Goal: Answer question/provide support: Share knowledge or assist other users

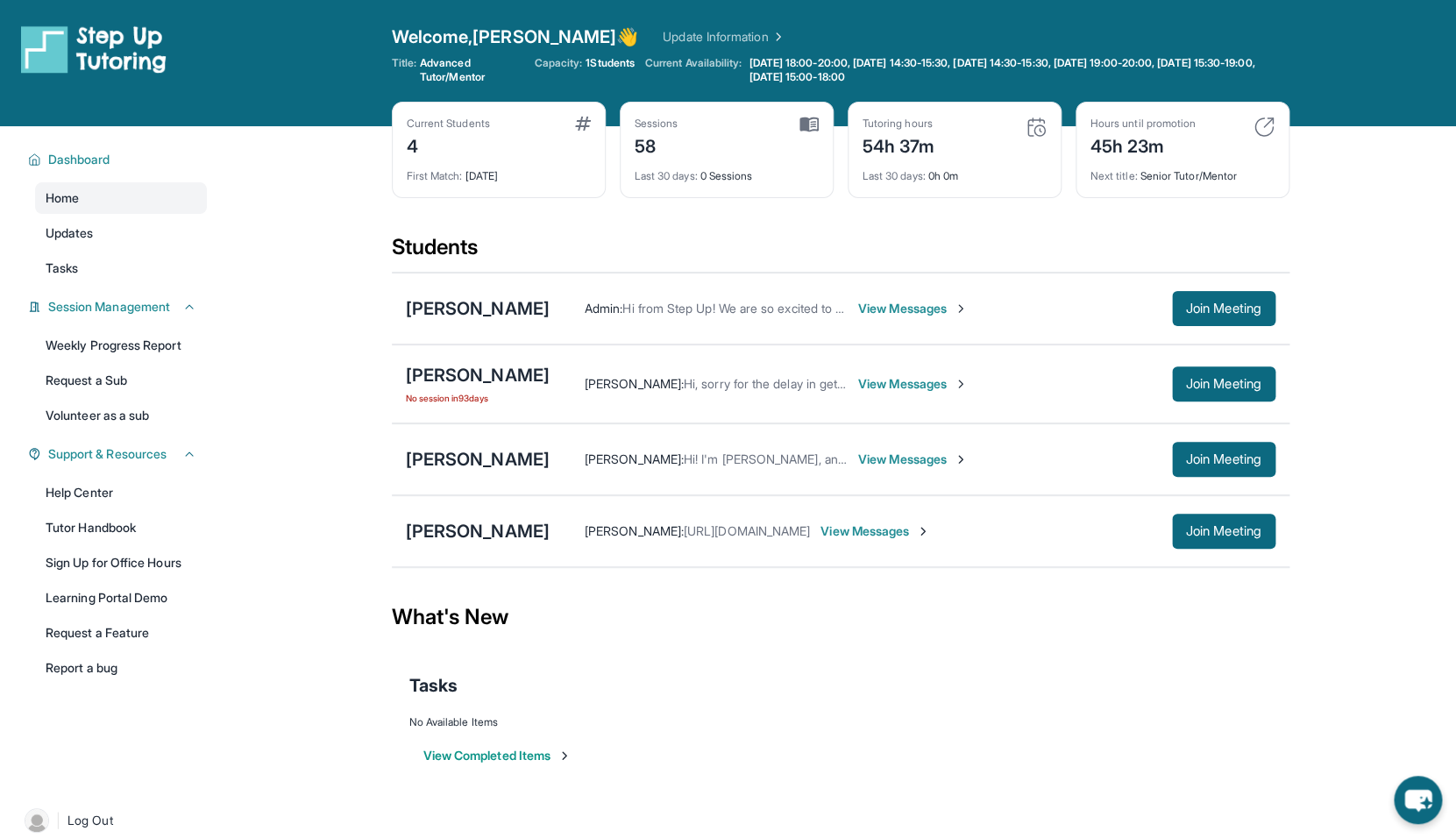
click at [887, 525] on span "View Messages" at bounding box center [875, 531] width 110 height 18
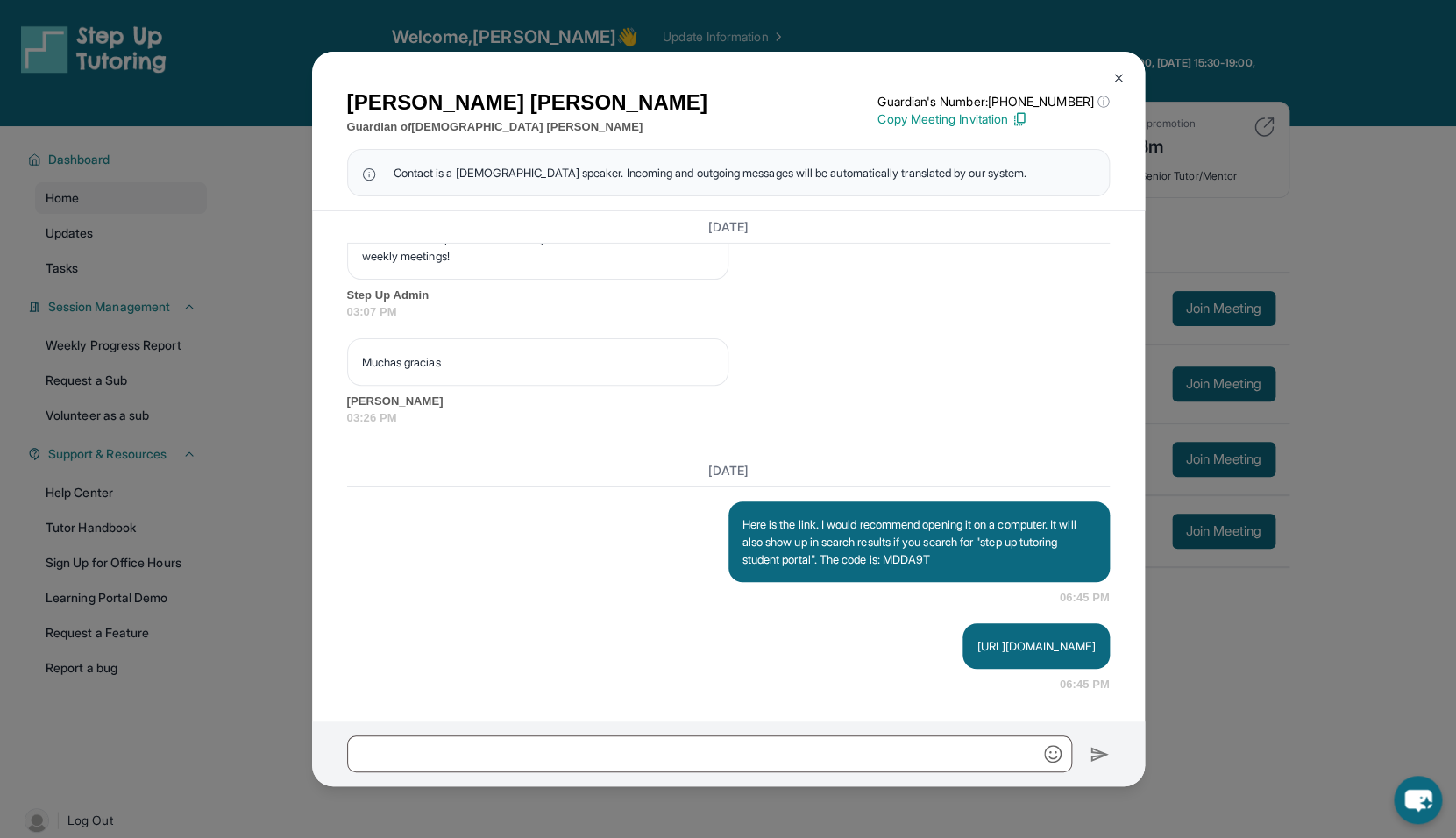
scroll to position [2700, 0]
click at [1211, 663] on div "[PERSON_NAME] Guardian of [PERSON_NAME] Guardian's Number: [PHONE_NUMBER] ⓘ Thi…" at bounding box center [728, 419] width 1456 height 838
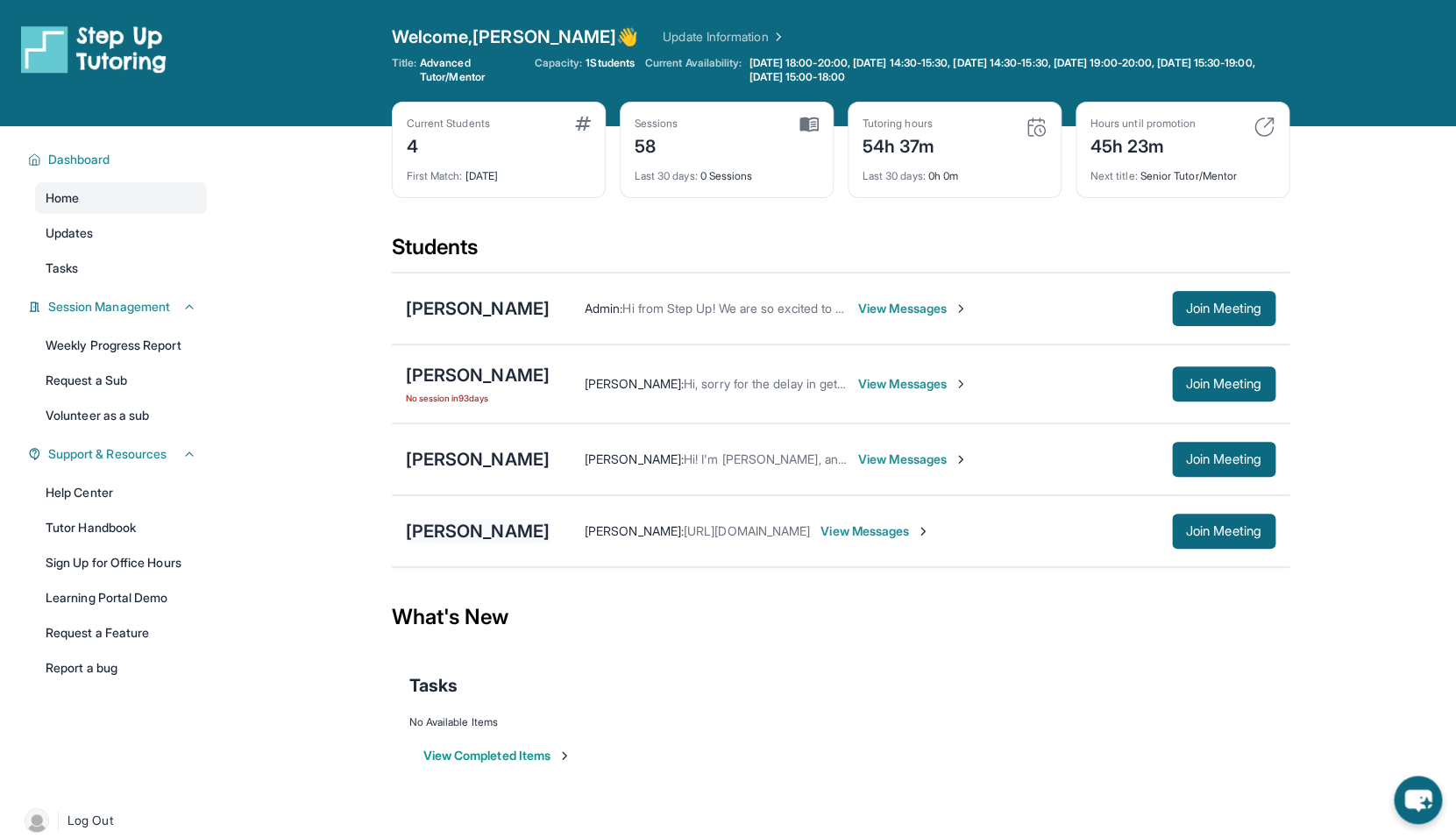
click at [504, 540] on div "[PERSON_NAME]" at bounding box center [478, 530] width 144 height 24
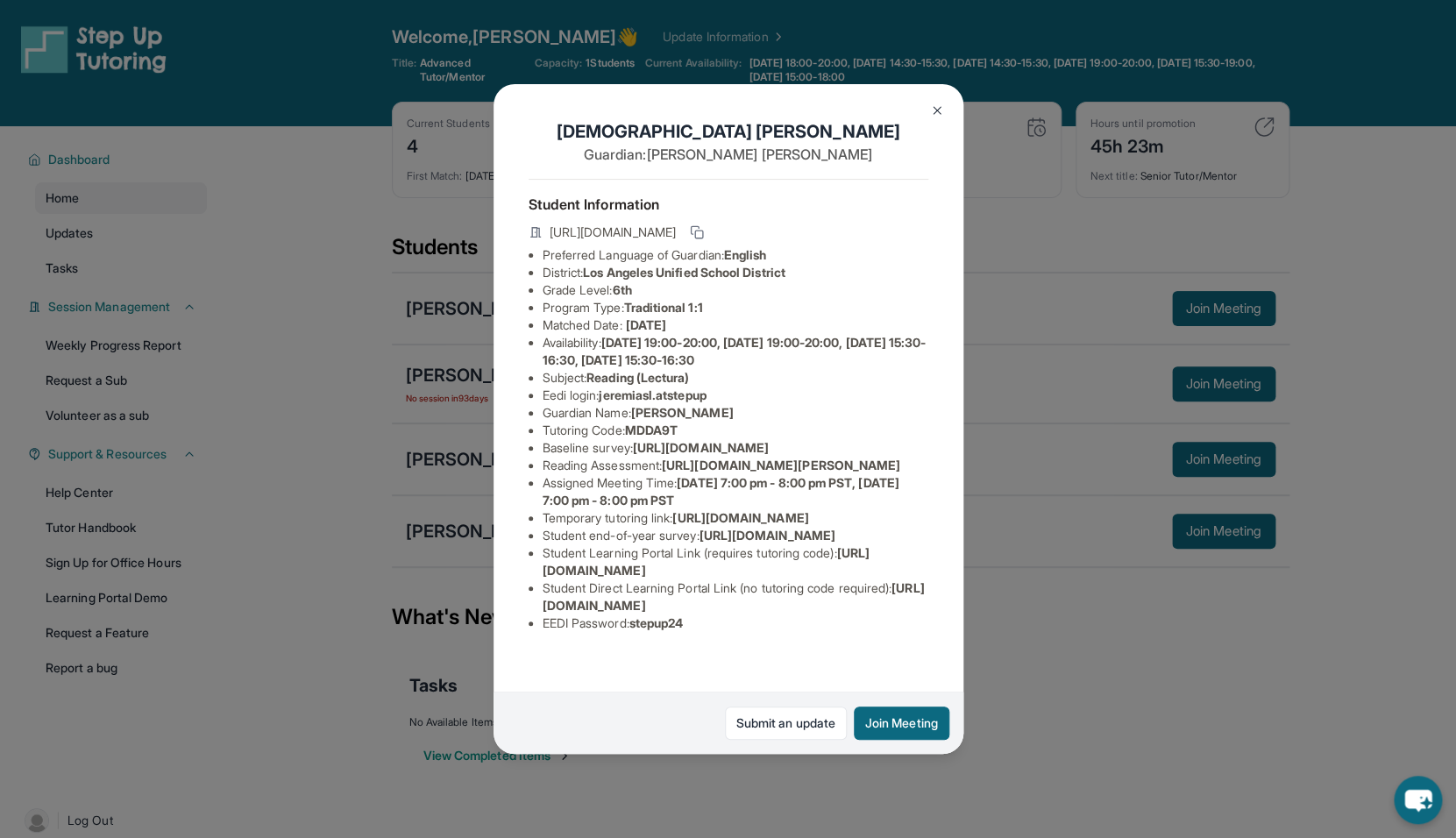
scroll to position [0, 631]
drag, startPoint x: 641, startPoint y: 448, endPoint x: 843, endPoint y: 483, distance: 205.0
click at [843, 483] on div "[PERSON_NAME] Guardian: [PERSON_NAME] Student Information [URL][DOMAIN_NAME] Pr…" at bounding box center [728, 419] width 470 height 671
copy li "[URL][DOMAIN_NAME]"
click at [843, 483] on div "[PERSON_NAME] Guardian: [PERSON_NAME] Student Information [URL][DOMAIN_NAME] Pr…" at bounding box center [728, 419] width 470 height 671
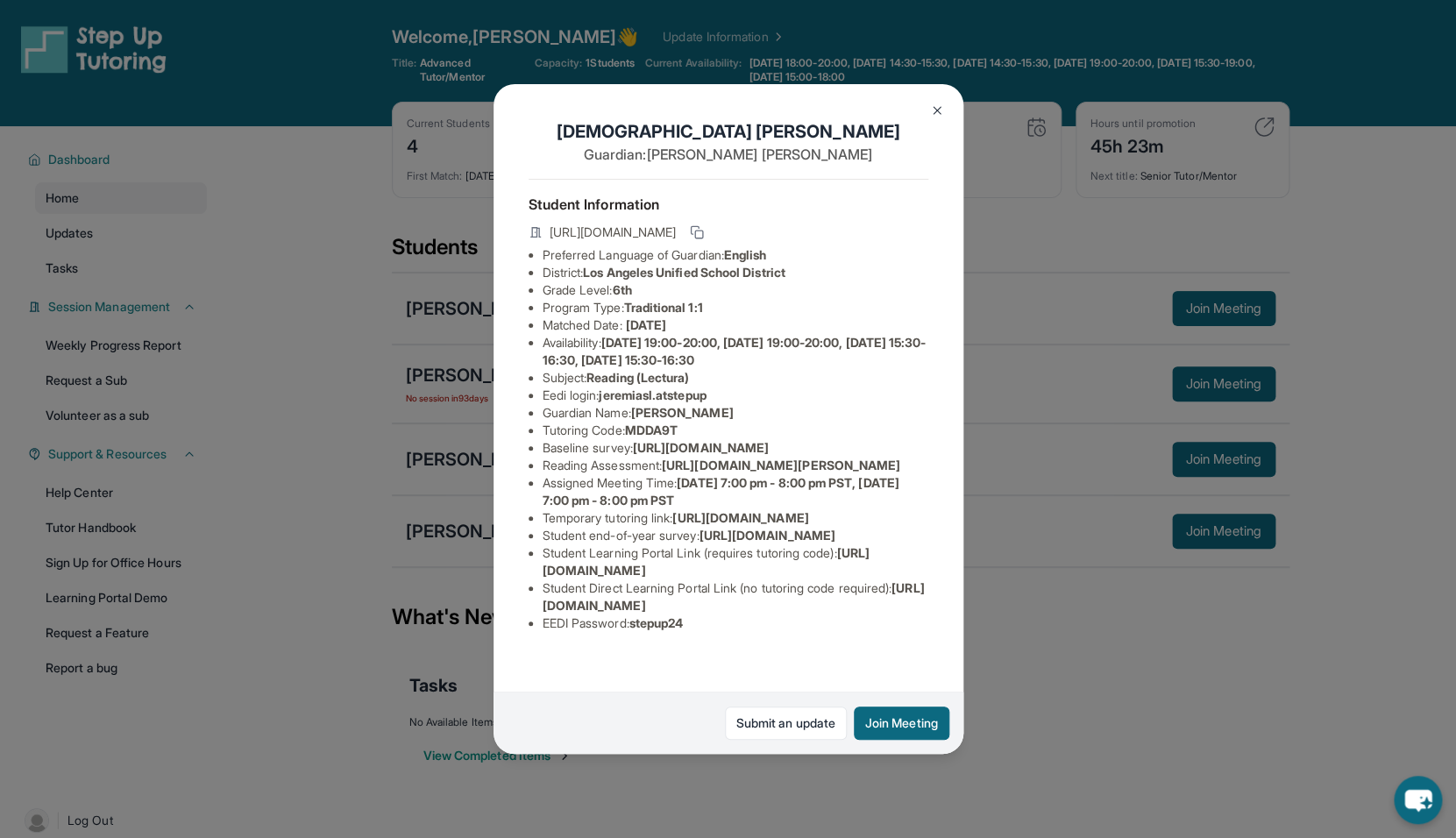
scroll to position [119, 0]
click at [979, 684] on div "Jeremias Lopez Guardian: Mayra Martinez Student Information https://student-por…" at bounding box center [728, 419] width 1456 height 838
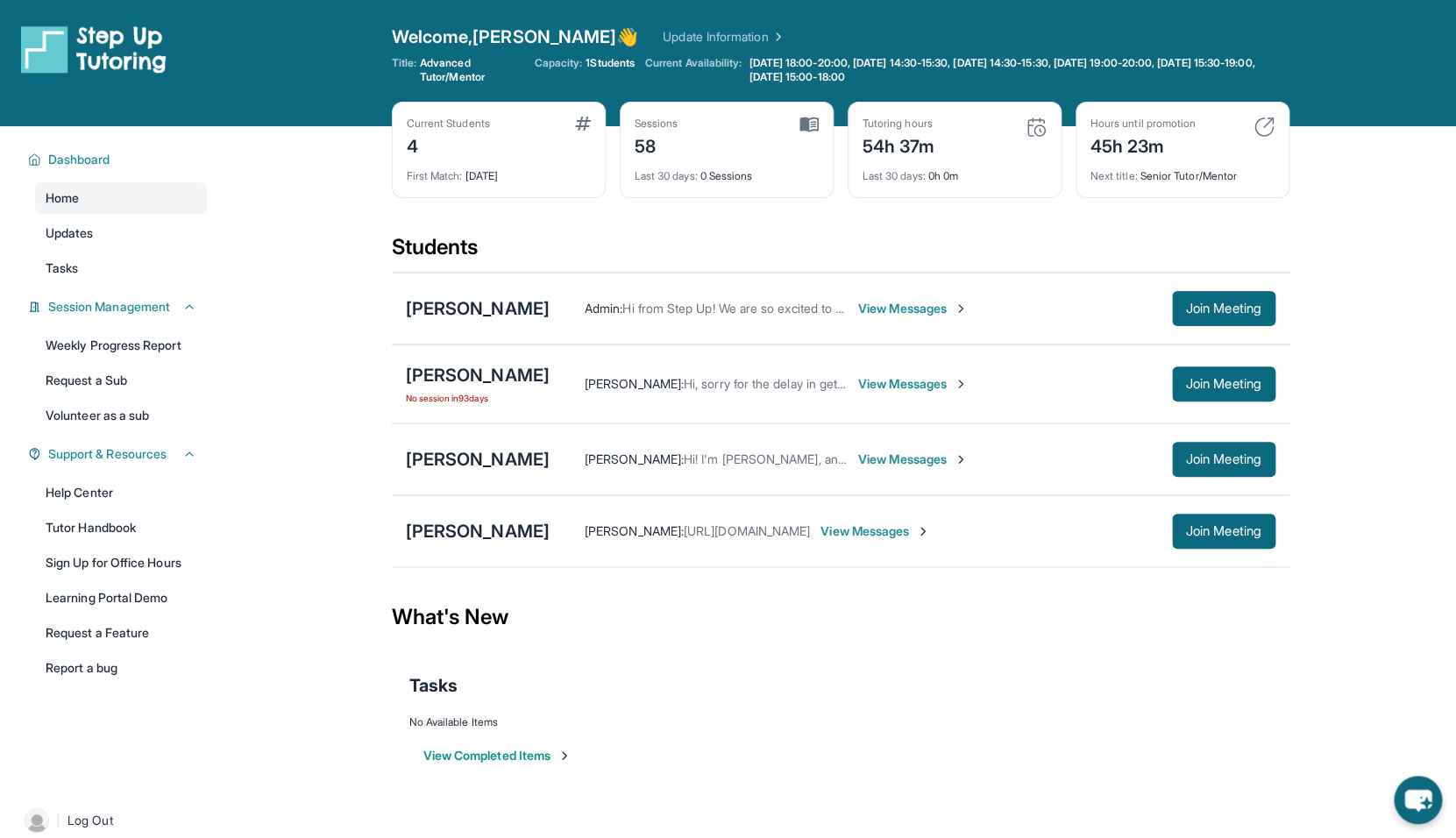
click at [606, 673] on div "Tasks" at bounding box center [841, 685] width 862 height 60
click at [101, 493] on link "Help Center" at bounding box center [121, 492] width 172 height 31
